Goal: Task Accomplishment & Management: Complete application form

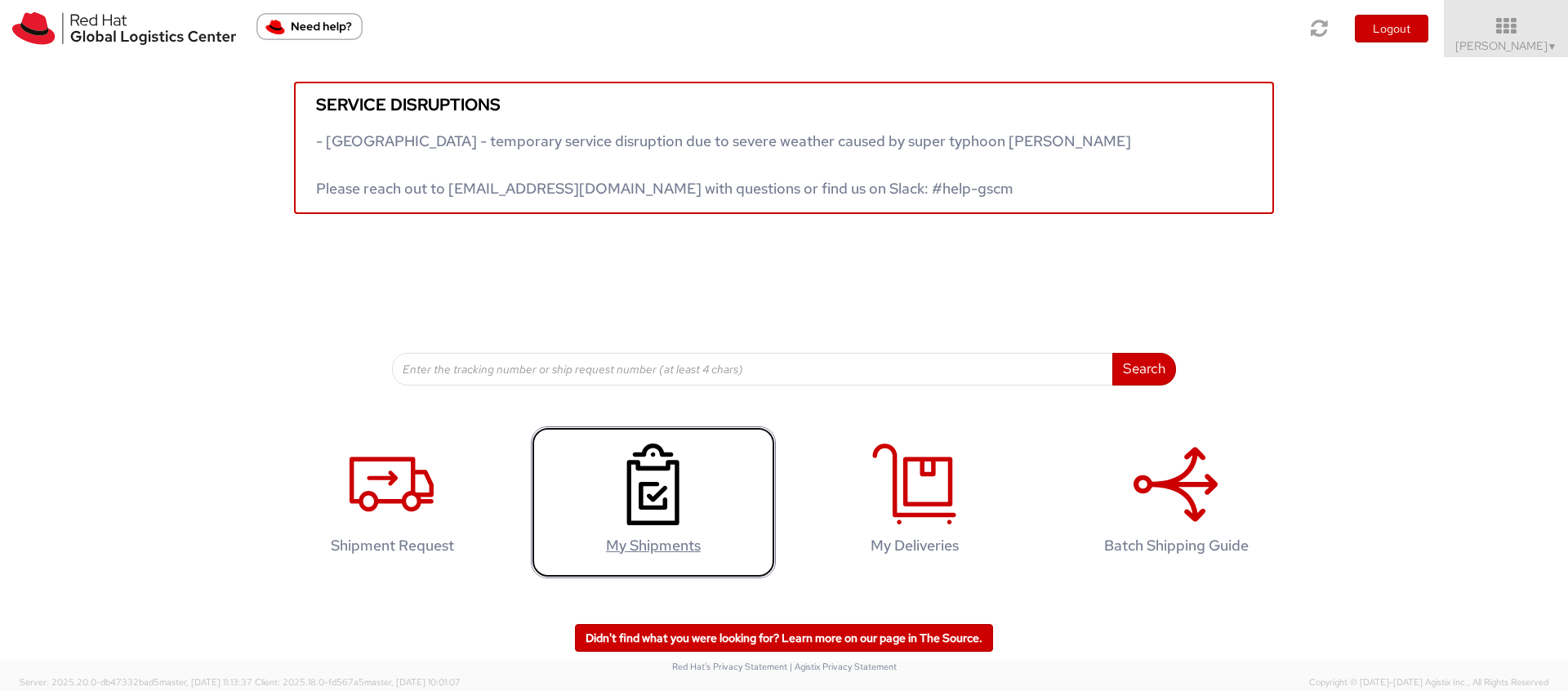
click at [613, 523] on icon at bounding box center [652, 484] width 84 height 82
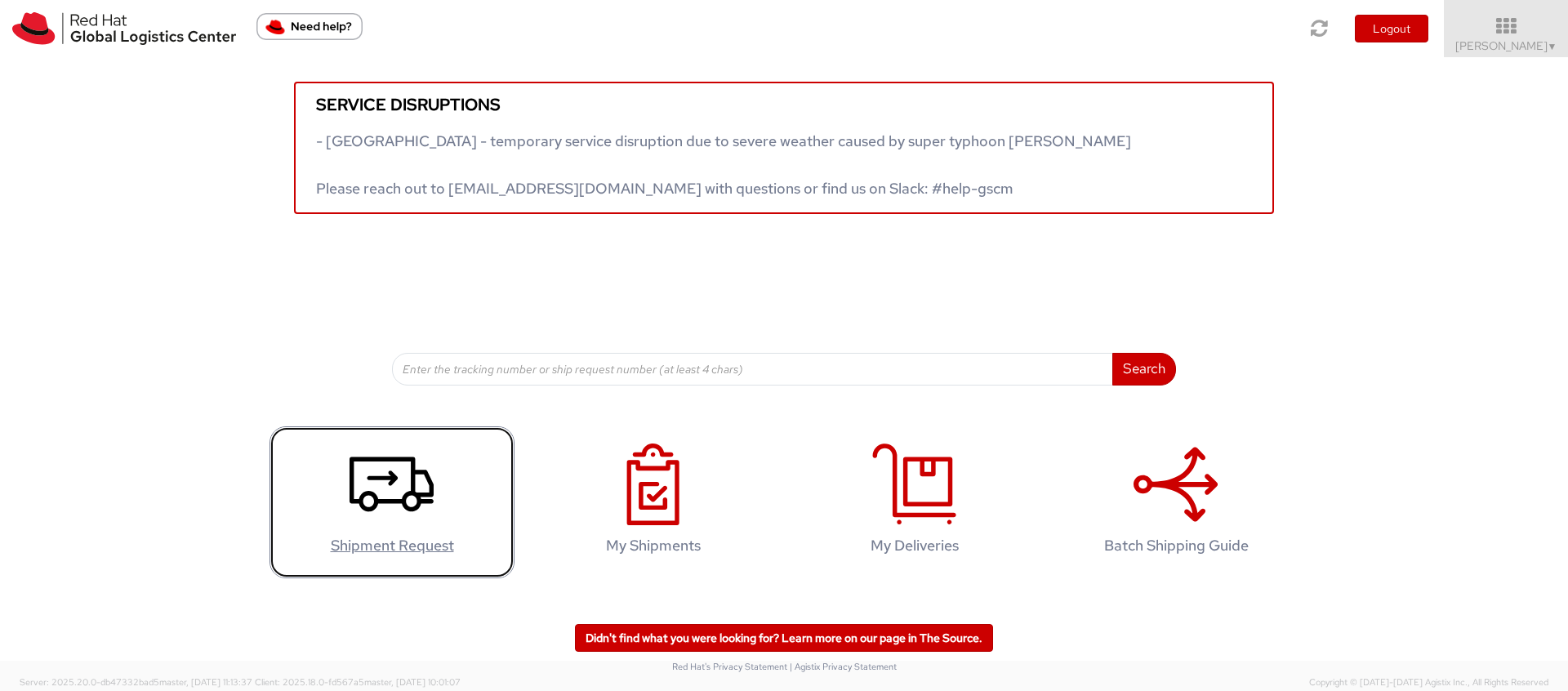
click at [385, 518] on icon at bounding box center [391, 484] width 84 height 82
